Goal: Communication & Community: Answer question/provide support

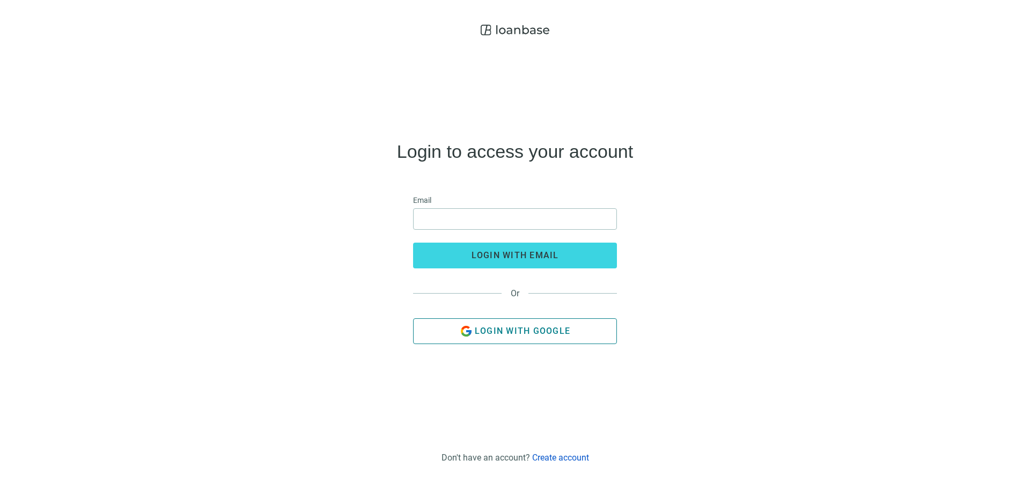
click at [504, 328] on span "Login with Google" at bounding box center [522, 330] width 95 height 10
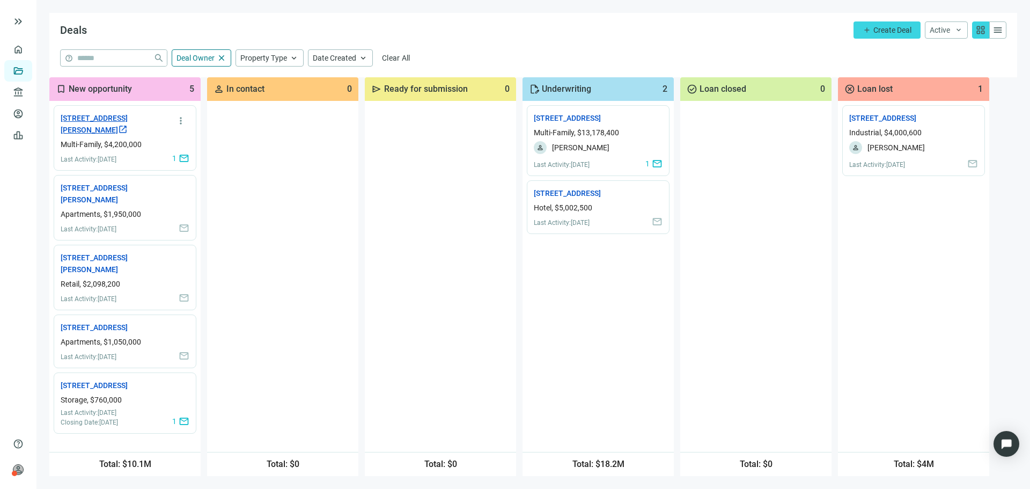
click at [98, 123] on link "3006 Hoffmeyer Rd, Florence, SC 29501 open_in_new" at bounding box center [109, 124] width 97 height 24
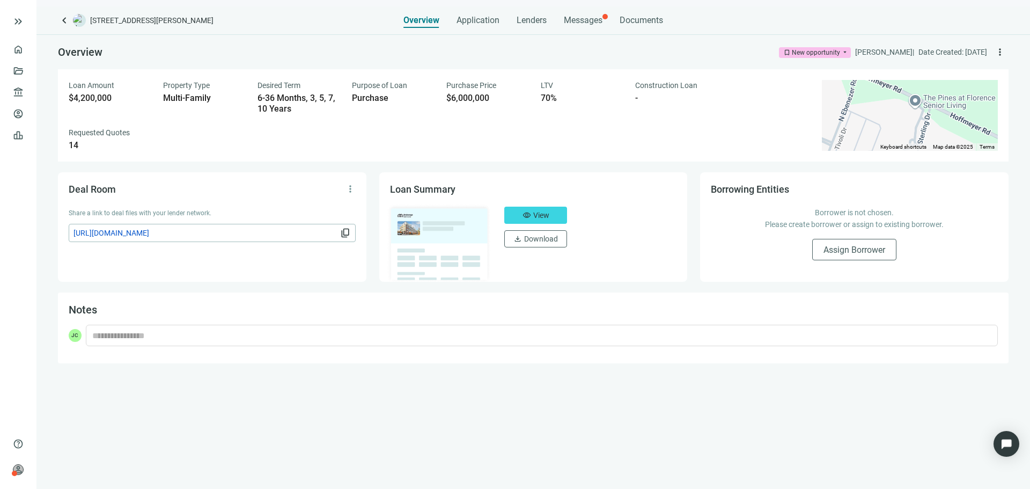
click at [590, 28] on div "keyboard_arrow_left 3006 Hoffmeyer Rd, Florence, SC 29501 Overview Application …" at bounding box center [532, 247] width 993 height 482
click at [590, 23] on span "Messages" at bounding box center [583, 20] width 39 height 10
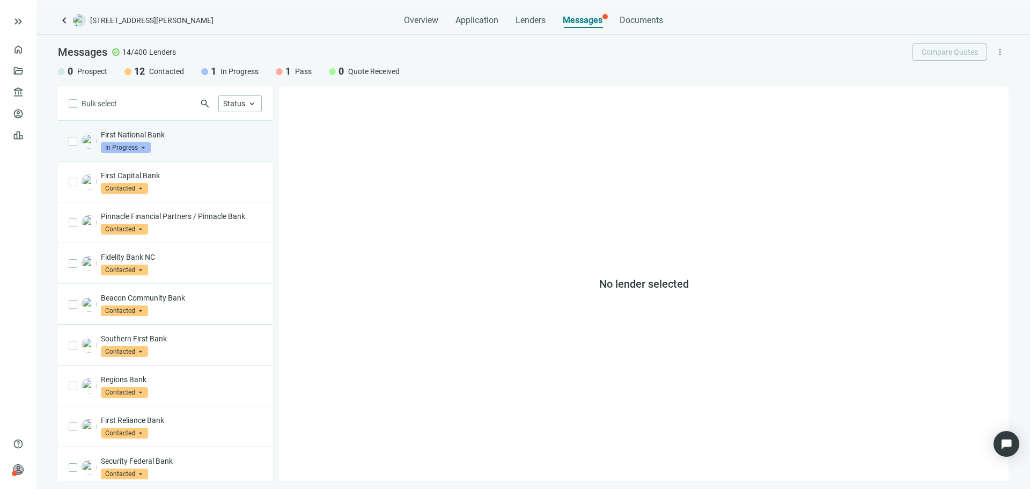
click at [201, 142] on div "First National Bank In Progress arrow_drop_down" at bounding box center [181, 141] width 161 height 24
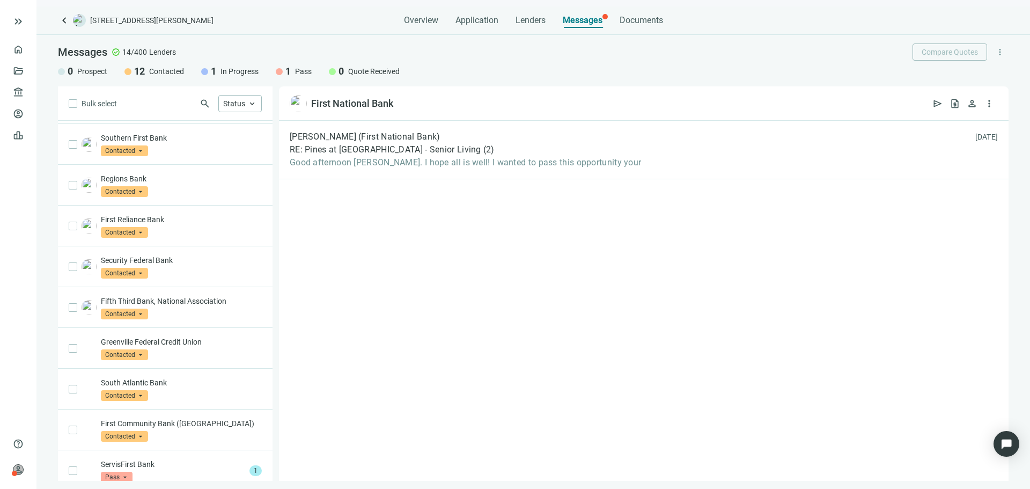
scroll to position [211, 0]
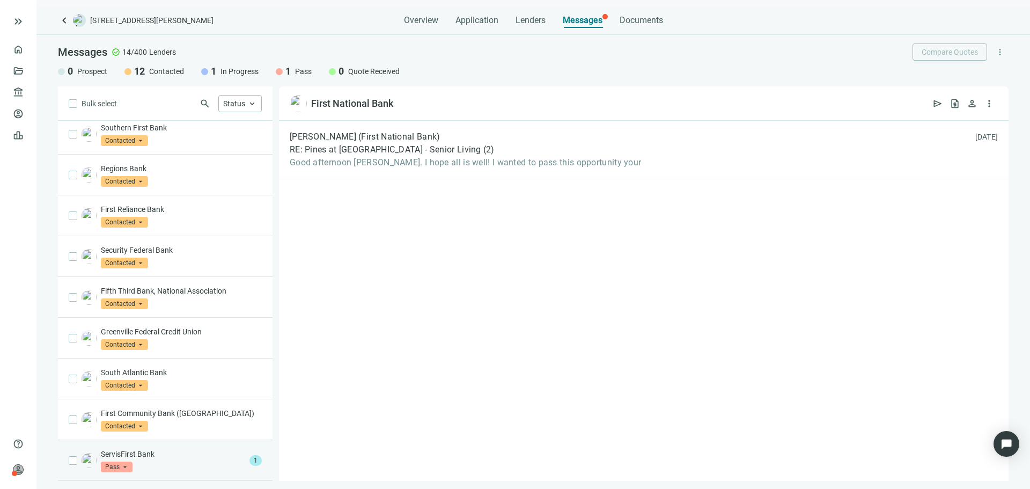
click at [224, 464] on div "ServisFirst Bank Pass arrow_drop_down" at bounding box center [173, 460] width 144 height 24
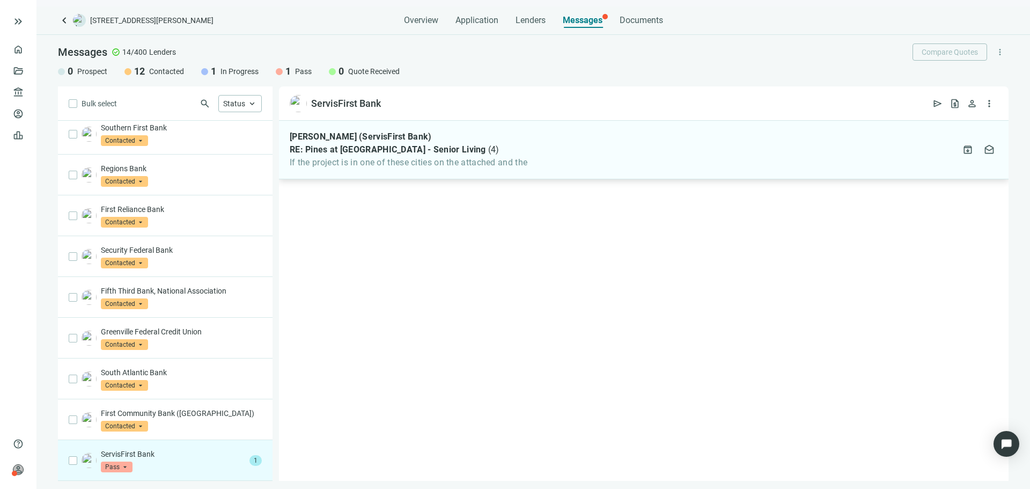
click at [393, 173] on div "Aaron Jones (ServisFirst Bank) RE: Pines at Florence - Senior Living ( 4 ) If t…" at bounding box center [643, 150] width 729 height 58
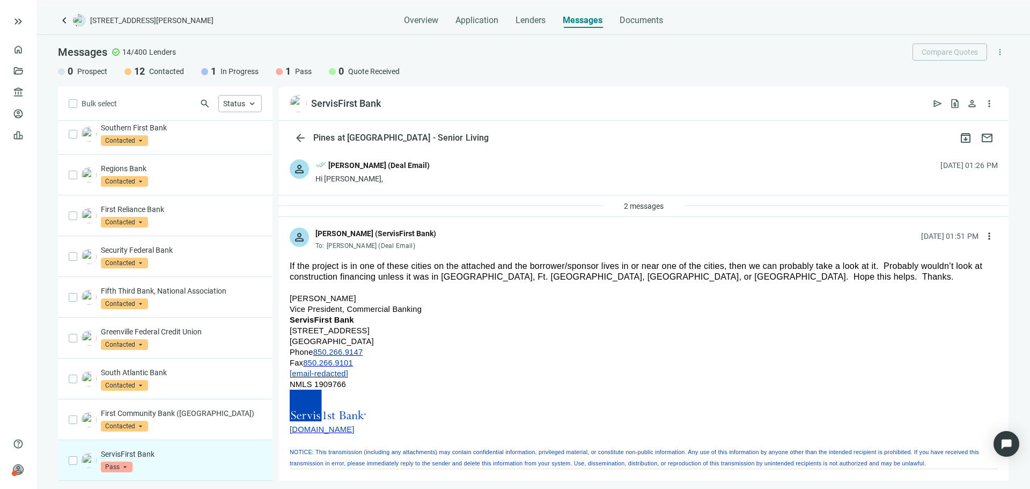
click at [502, 266] on span "If the project is in one of these cities on the attached and the borrower/spons…" at bounding box center [636, 271] width 692 height 20
drag, startPoint x: 502, startPoint y: 266, endPoint x: 879, endPoint y: 269, distance: 377.0
click at [879, 269] on span "If the project is in one of these cities on the attached and the borrower/spons…" at bounding box center [636, 271] width 692 height 20
drag, startPoint x: 879, startPoint y: 269, endPoint x: 776, endPoint y: 293, distance: 105.1
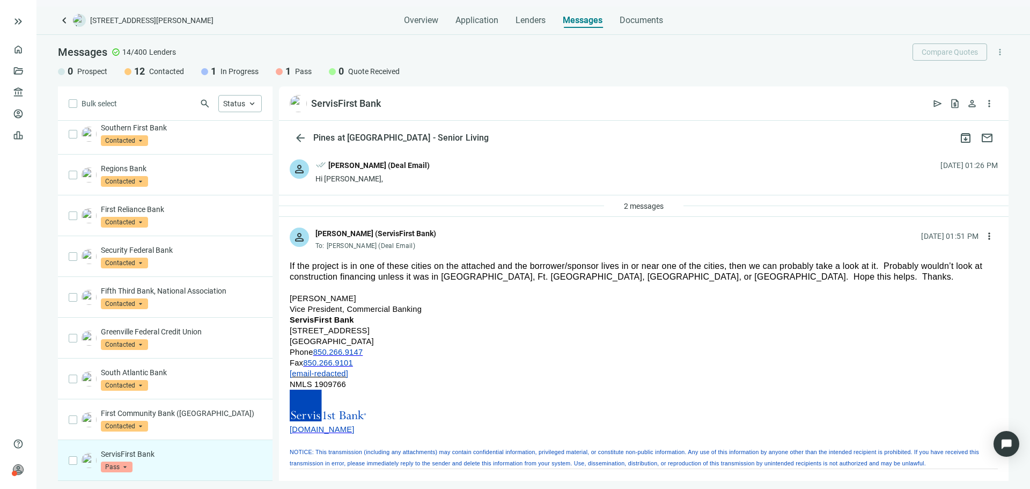
click at [776, 293] on p "[PERSON_NAME] Vice President, Commercial Banking ServisFirst Bank [STREET_ADDRE…" at bounding box center [644, 380] width 708 height 175
drag, startPoint x: 776, startPoint y: 293, endPoint x: 783, endPoint y: 271, distance: 22.9
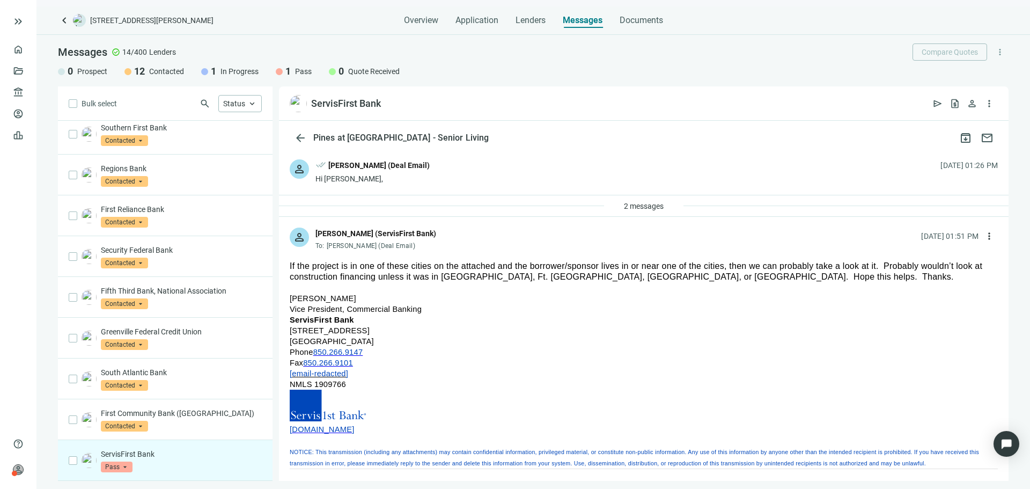
click at [783, 271] on p "If the project is in one of these cities on the attached and the borrower/spons…" at bounding box center [644, 271] width 708 height 21
drag, startPoint x: 783, startPoint y: 271, endPoint x: 778, endPoint y: 288, distance: 18.0
click at [778, 288] on p at bounding box center [644, 287] width 708 height 11
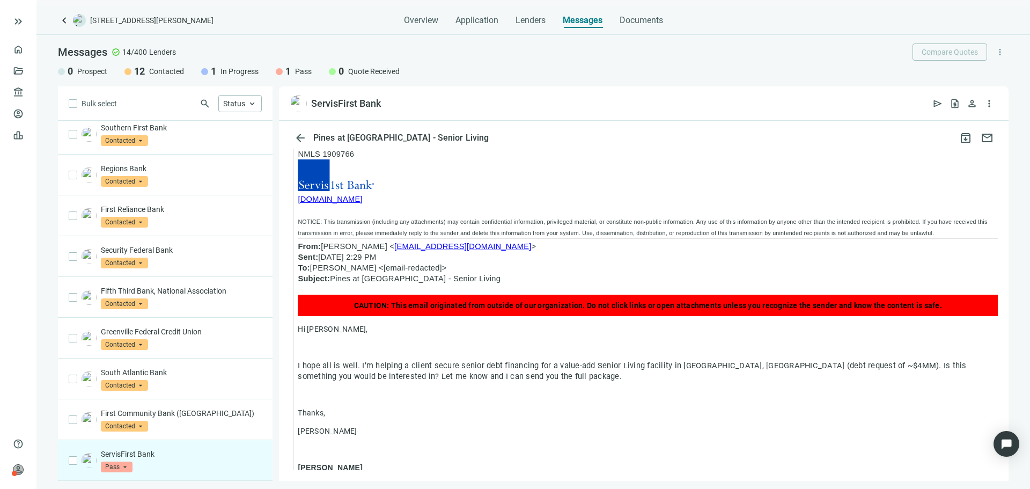
scroll to position [860, 0]
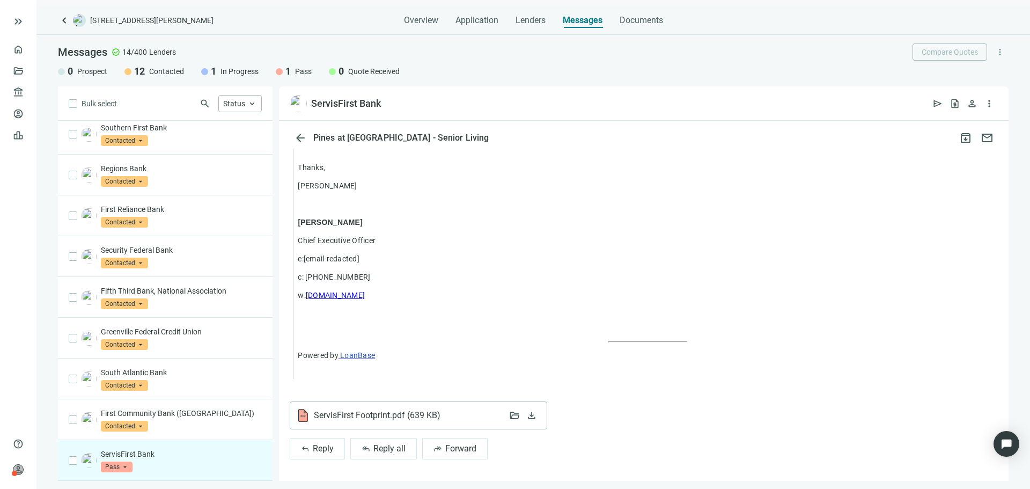
click at [375, 416] on span "ServisFirst Footprint.pdf ( 639 KB )" at bounding box center [377, 415] width 126 height 11
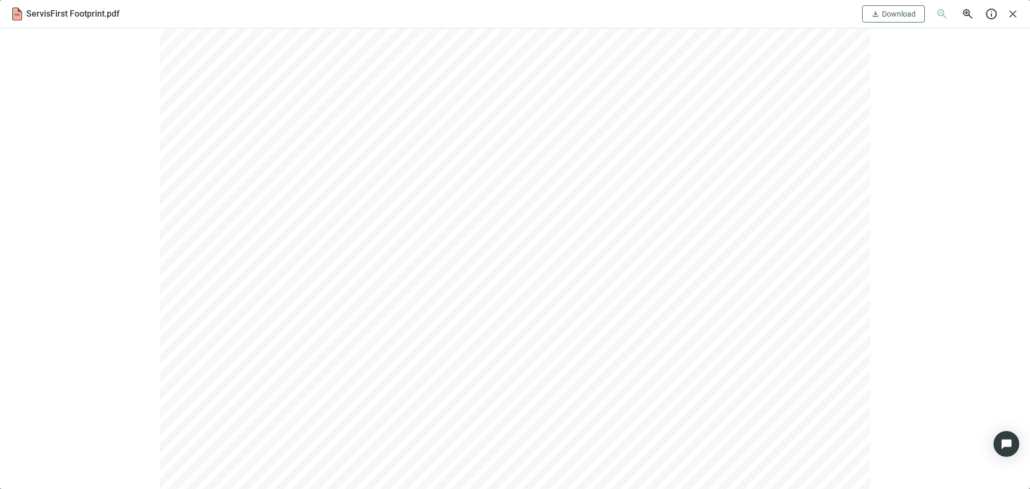
scroll to position [100, 0]
click at [1012, 14] on span "close" at bounding box center [1012, 14] width 13 height 13
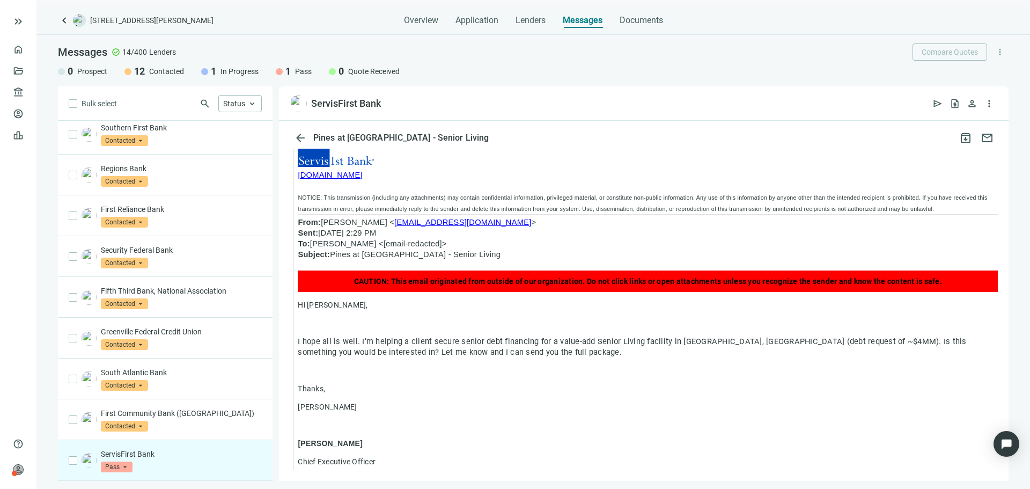
scroll to position [0, 0]
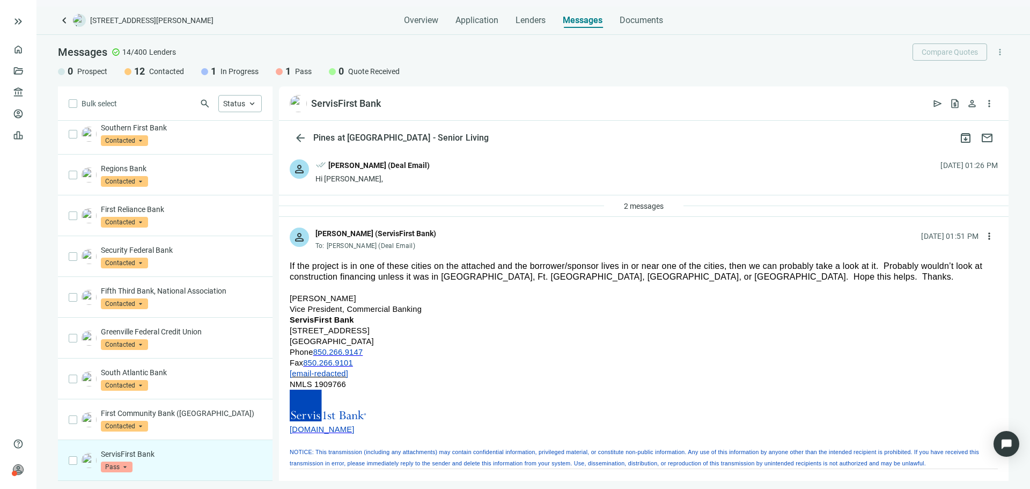
click at [372, 262] on span "If the project is in one of these cities on the attached and the borrower/spons…" at bounding box center [636, 271] width 692 height 20
drag, startPoint x: 372, startPoint y: 262, endPoint x: 871, endPoint y: 292, distance: 500.1
click at [871, 292] on p at bounding box center [644, 287] width 708 height 11
click at [983, 236] on span "more_vert" at bounding box center [988, 236] width 11 height 11
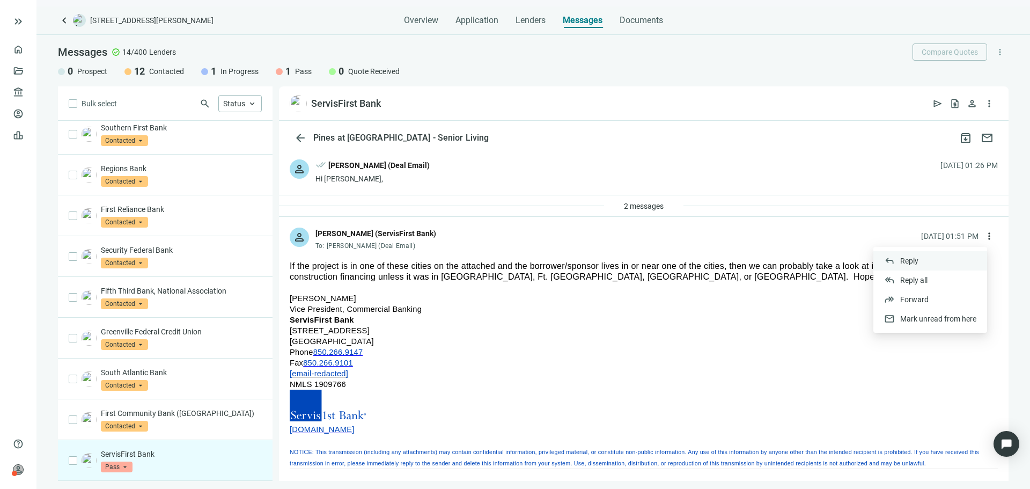
click at [949, 265] on div "reply Reply" at bounding box center [930, 260] width 114 height 19
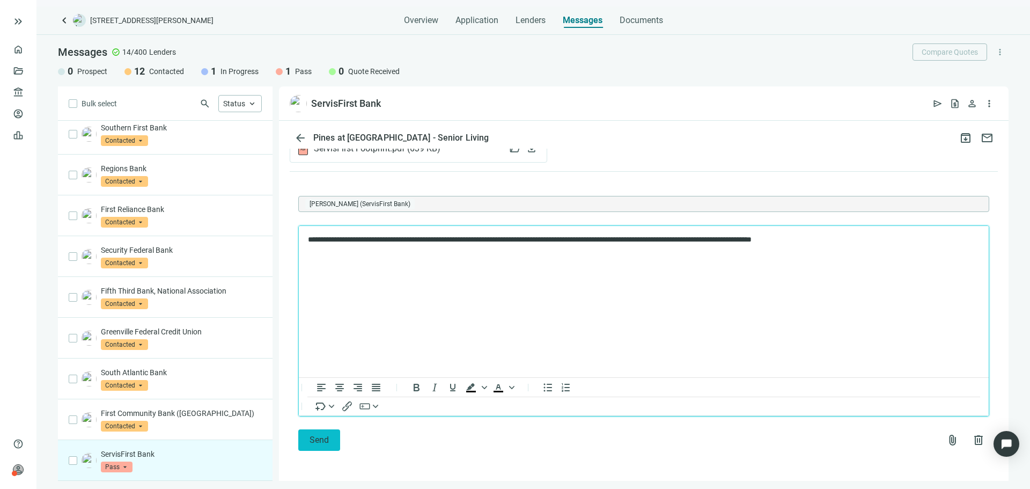
click at [326, 438] on span "Send" at bounding box center [318, 439] width 19 height 10
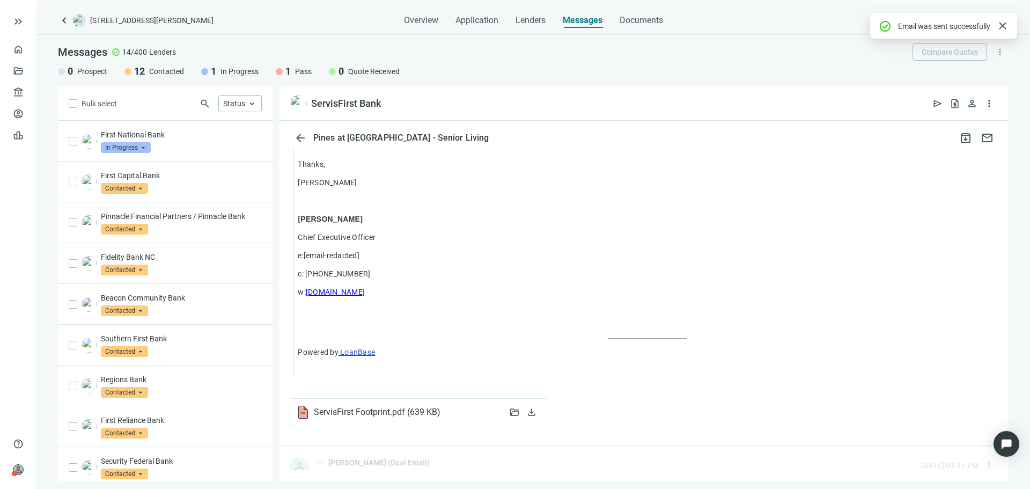
scroll to position [1010, 0]
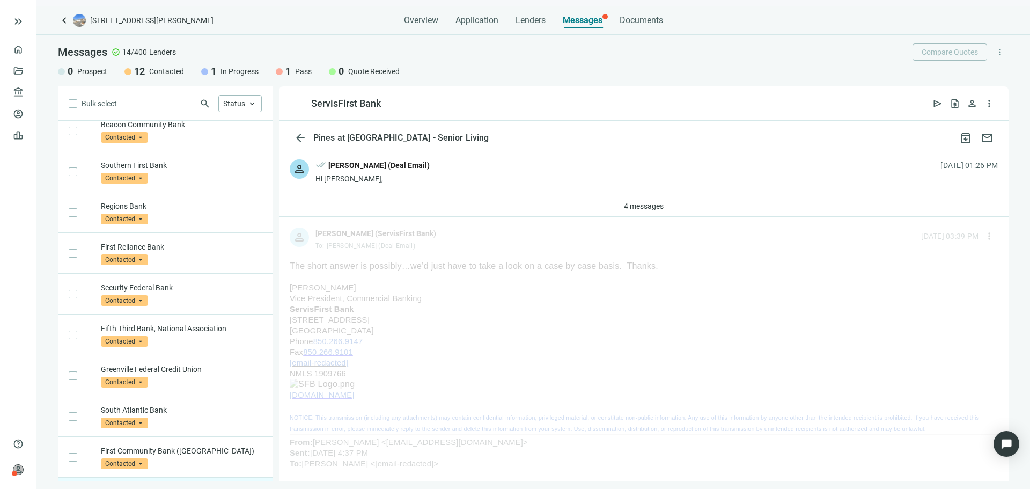
scroll to position [211, 0]
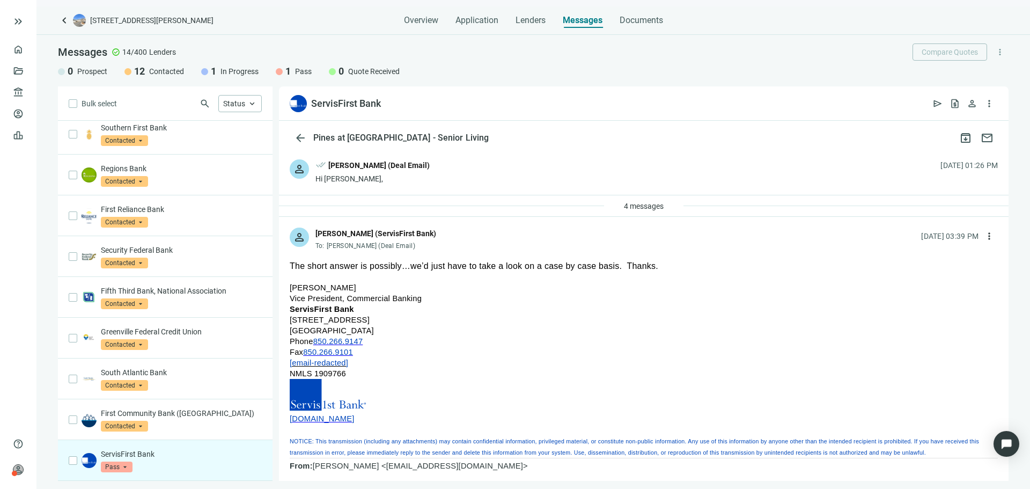
click at [371, 281] on p at bounding box center [644, 276] width 708 height 11
drag, startPoint x: 371, startPoint y: 281, endPoint x: 384, endPoint y: 264, distance: 21.0
click at [409, 273] on p at bounding box center [644, 276] width 708 height 11
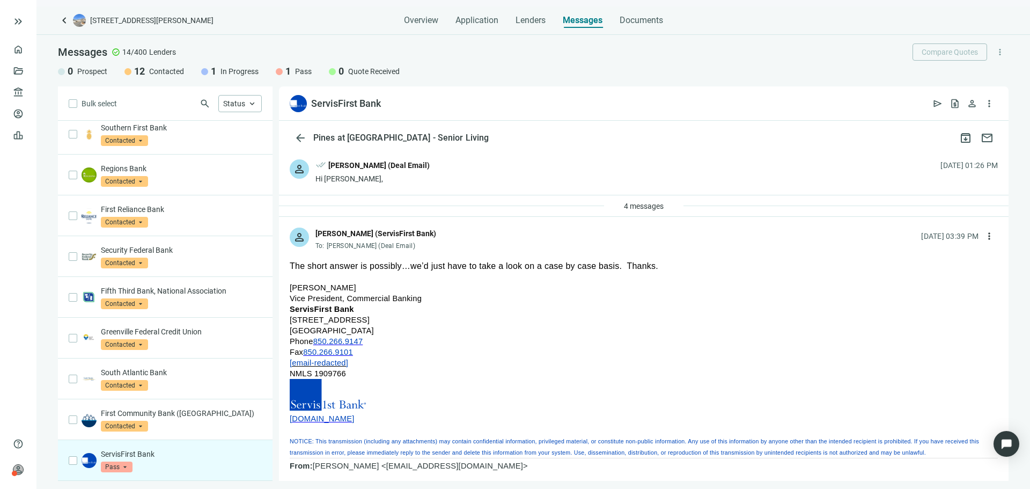
click at [409, 273] on p at bounding box center [644, 276] width 708 height 11
click at [331, 362] on span "[email-redacted]" at bounding box center [319, 362] width 58 height 9
click at [383, 360] on p "[PERSON_NAME] Vice President, Commercial Banking ServisFirst Bank [STREET_ADDRE…" at bounding box center [644, 369] width 708 height 175
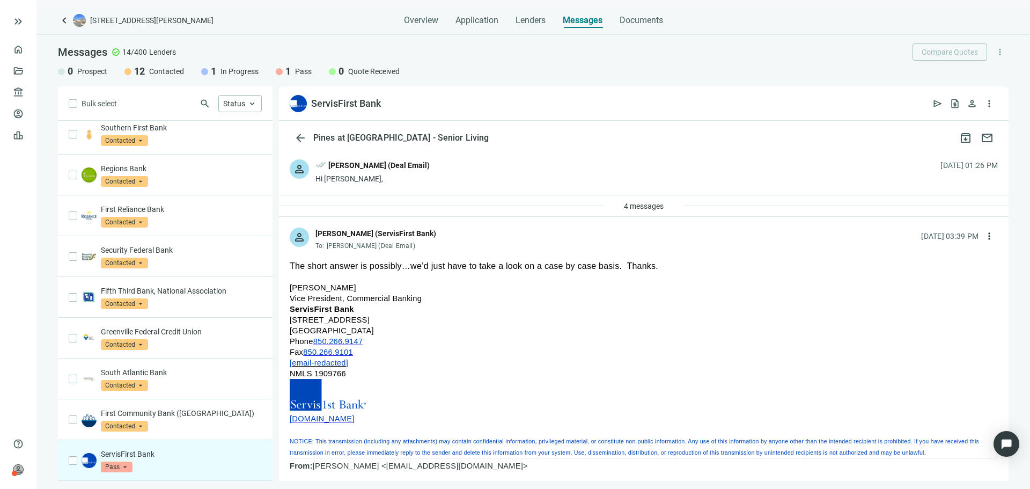
click at [404, 168] on div "[PERSON_NAME] (Deal Email)" at bounding box center [378, 165] width 101 height 12
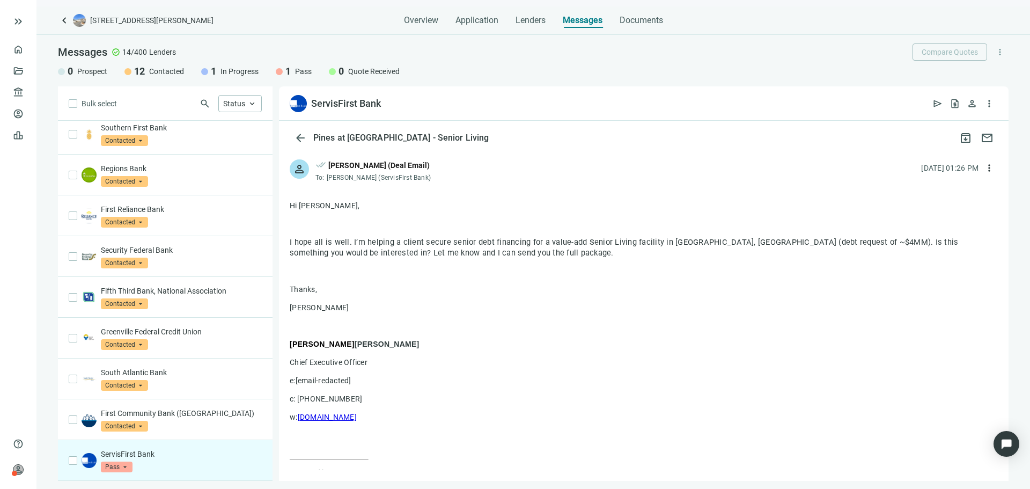
click at [408, 164] on div "[PERSON_NAME] (Deal Email)" at bounding box center [378, 165] width 101 height 12
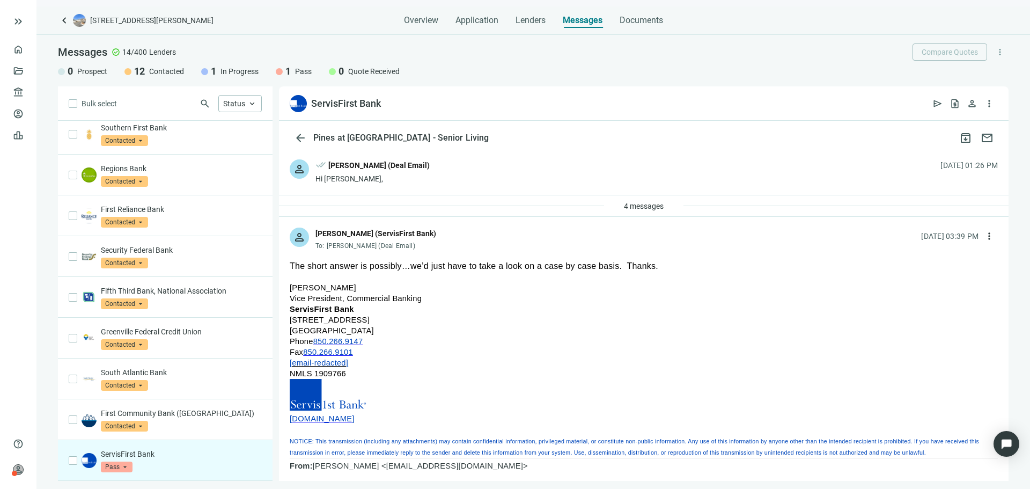
click at [298, 286] on span "[PERSON_NAME]" at bounding box center [323, 287] width 66 height 9
drag, startPoint x: 298, startPoint y: 286, endPoint x: 371, endPoint y: 341, distance: 91.6
click at [371, 341] on p "[PERSON_NAME] Vice President, Commercial Banking ServisFirst Bank [STREET_ADDRE…" at bounding box center [644, 369] width 708 height 175
click at [730, 338] on p "[PERSON_NAME] Vice President, Commercial Banking ServisFirst Bank [STREET_ADDRE…" at bounding box center [644, 369] width 708 height 175
click at [567, 279] on p at bounding box center [644, 276] width 708 height 11
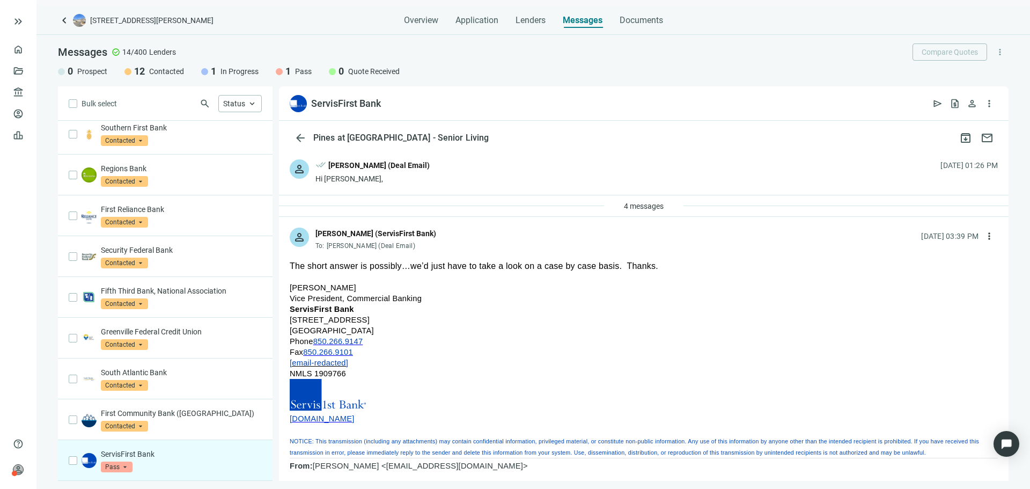
click at [567, 279] on p at bounding box center [644, 276] width 708 height 11
drag, startPoint x: 567, startPoint y: 279, endPoint x: 674, endPoint y: 267, distance: 106.9
click at [674, 267] on p "The short answer is possibly…we’d just have to take a look on a case by case ba…" at bounding box center [644, 266] width 708 height 11
